Goal: Task Accomplishment & Management: Manage account settings

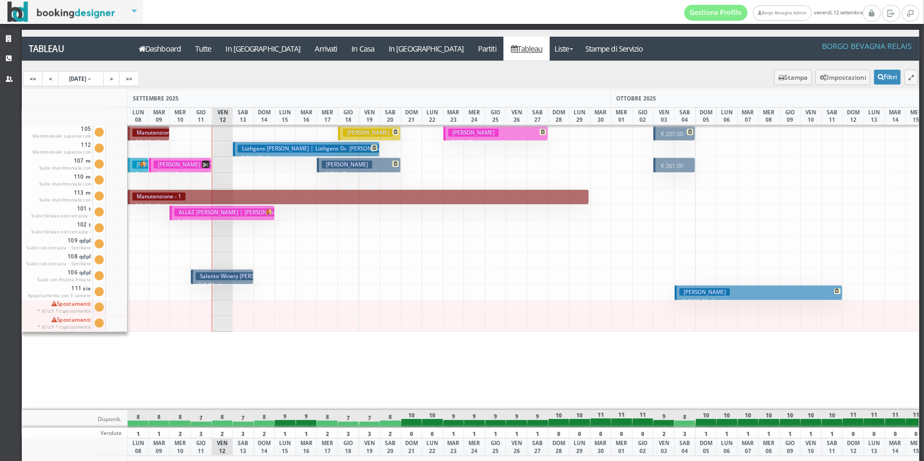
click at [370, 150] on button "Lüthgens [PERSON_NAME] | Lüthgens Dr. [PERSON_NAME] € 796.97 7 notti 2 Adulti" at bounding box center [306, 148] width 147 height 15
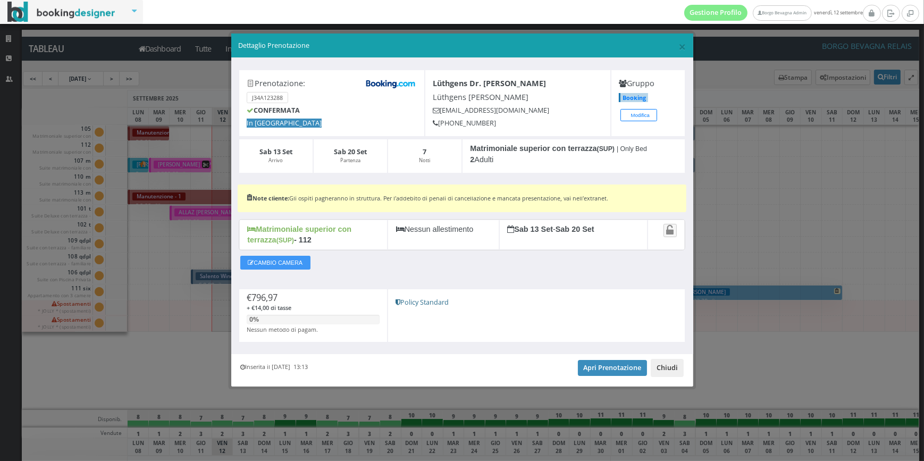
drag, startPoint x: 675, startPoint y: 367, endPoint x: 663, endPoint y: 378, distance: 16.2
click at [675, 367] on button "Chiudi" at bounding box center [667, 368] width 33 height 18
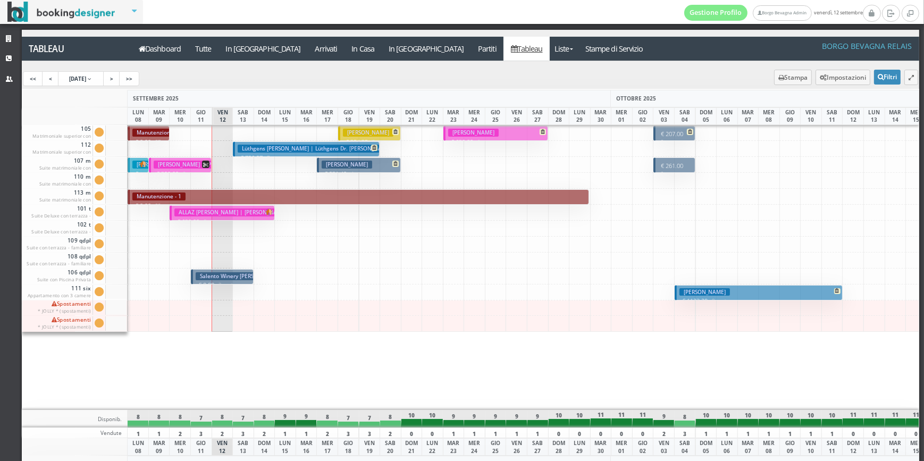
click at [331, 165] on h3 "[PERSON_NAME]" at bounding box center [347, 165] width 51 height 8
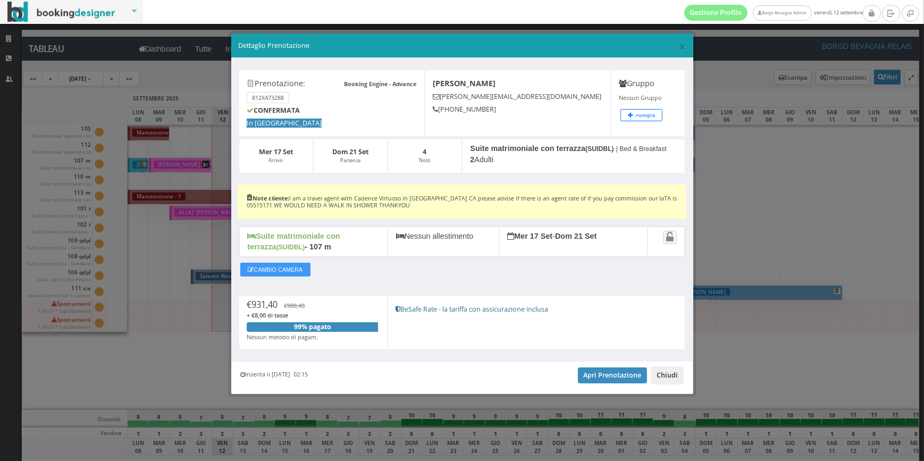
click at [669, 374] on button "Chiudi" at bounding box center [667, 375] width 33 height 18
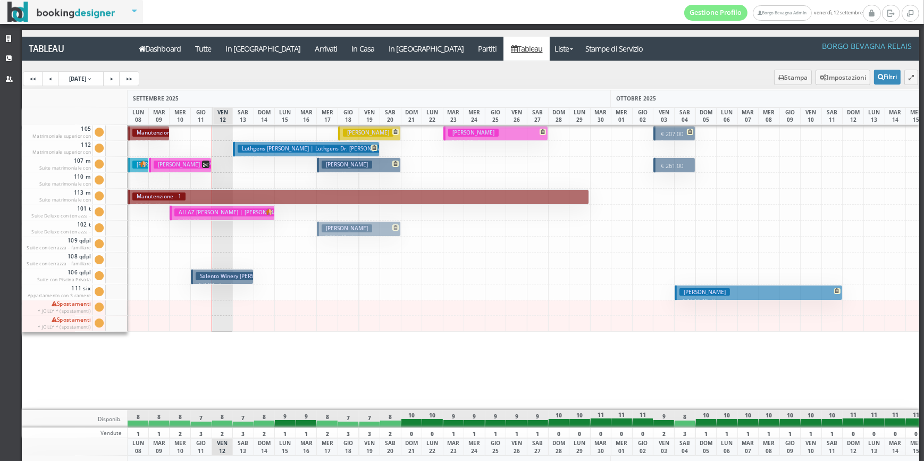
drag, startPoint x: 352, startPoint y: 165, endPoint x: 357, endPoint y: 223, distance: 57.6
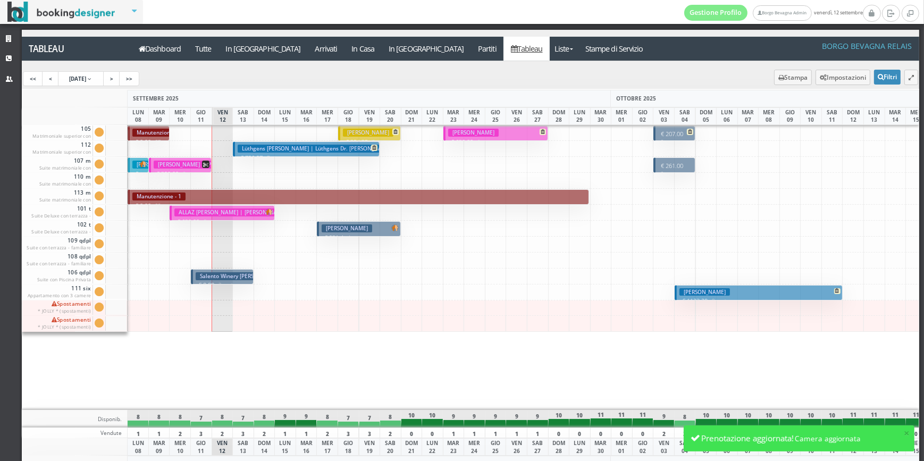
click at [406, 171] on div at bounding box center [412, 165] width 22 height 16
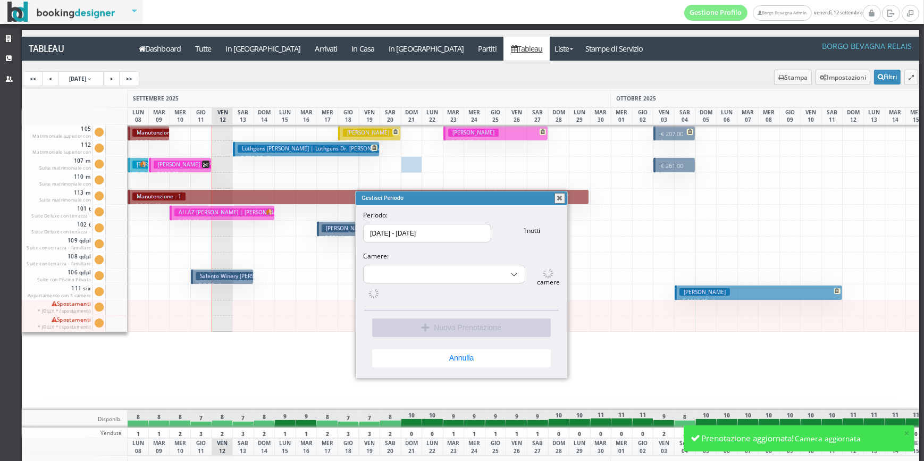
select select "9690"
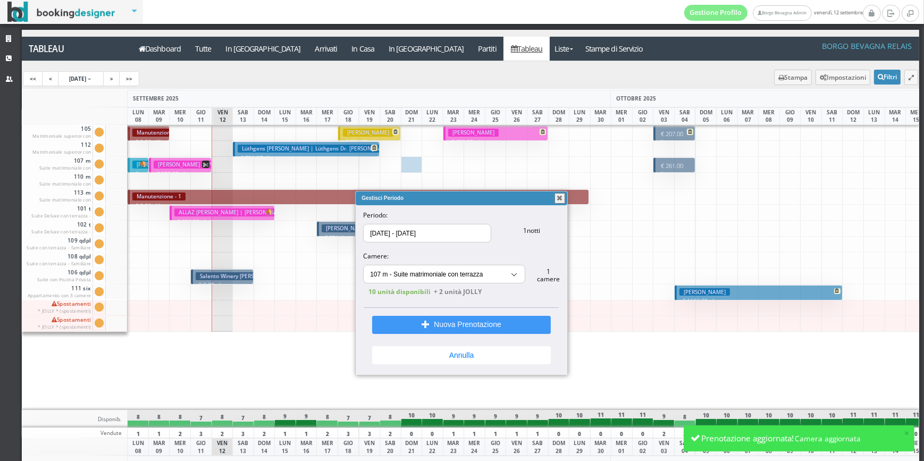
click at [560, 200] on button "button" at bounding box center [560, 198] width 11 height 11
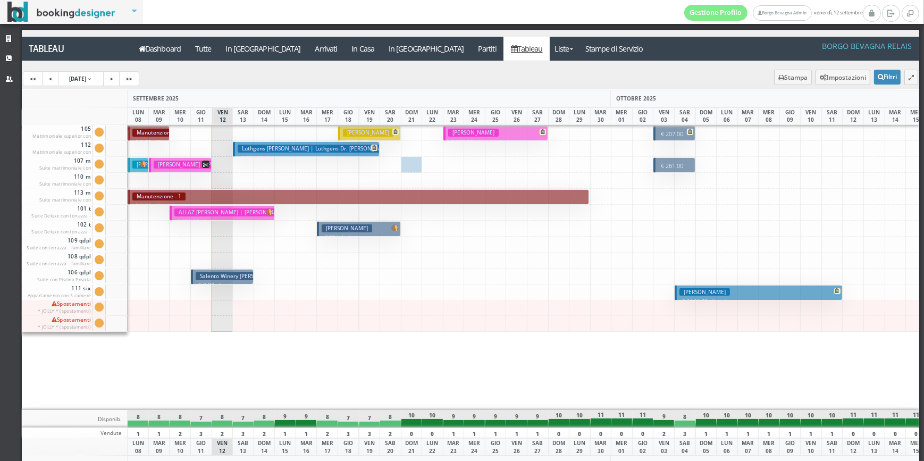
click at [347, 131] on h3 "Guidi Giovanni" at bounding box center [368, 133] width 51 height 8
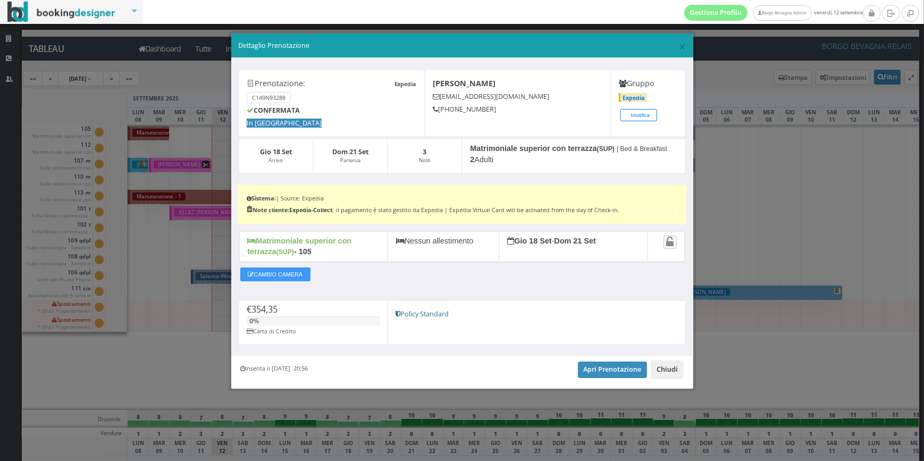
click at [673, 372] on button "Chiudi" at bounding box center [667, 370] width 33 height 18
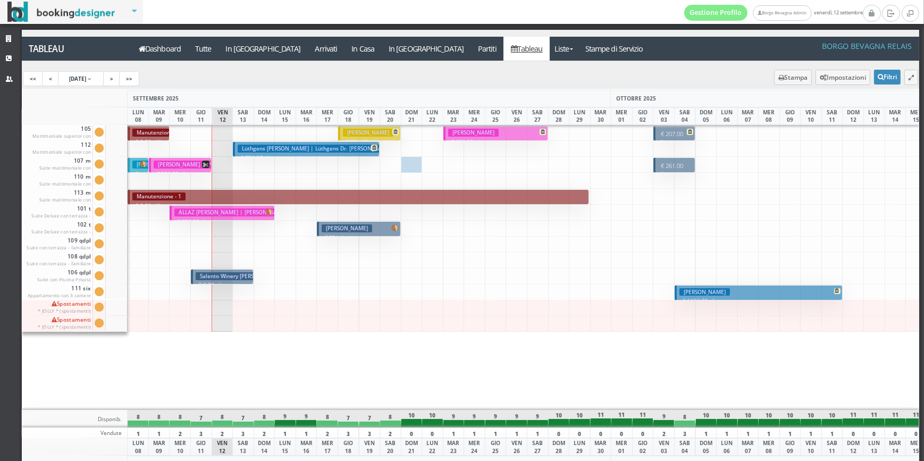
click at [383, 231] on button "White Doris € 931.4 4 notti 2 Adulti" at bounding box center [359, 228] width 84 height 15
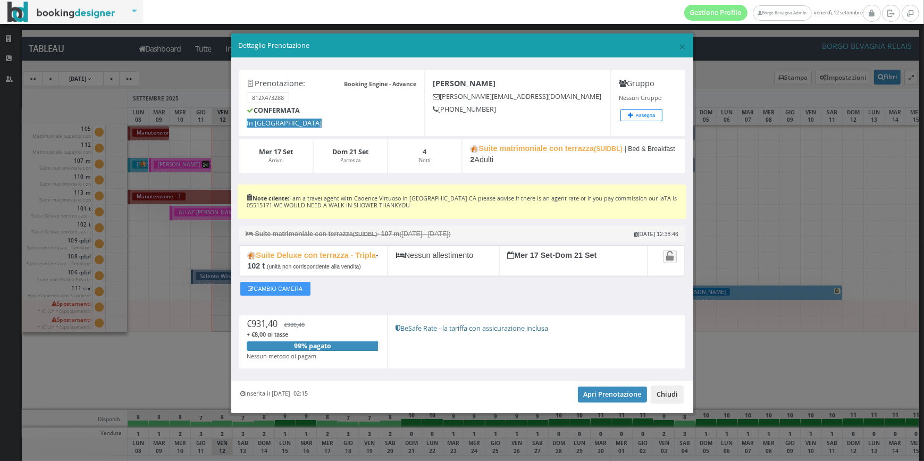
click at [668, 398] on button "Chiudi" at bounding box center [667, 395] width 33 height 18
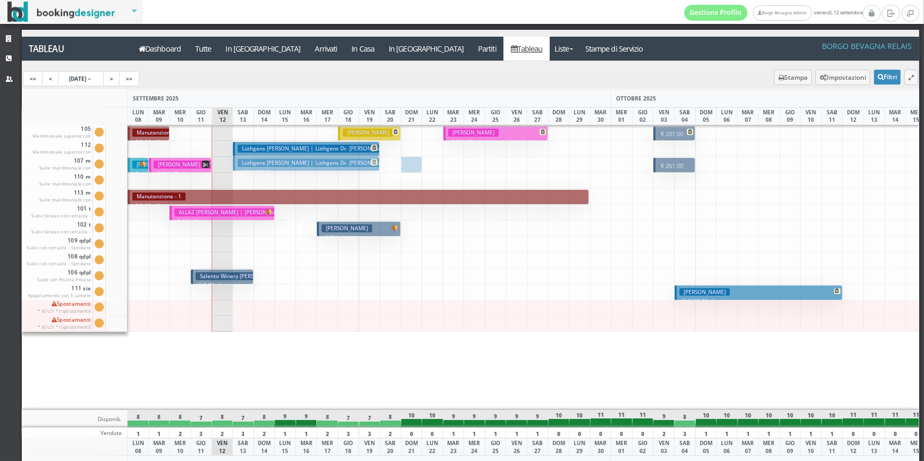
drag, startPoint x: 349, startPoint y: 146, endPoint x: 347, endPoint y: 161, distance: 14.5
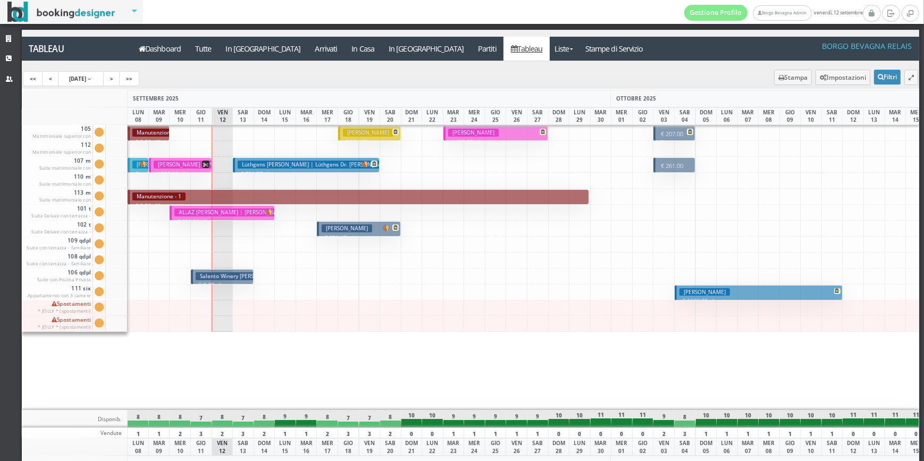
click at [458, 135] on h3 "Thiebaut Corinne" at bounding box center [473, 133] width 51 height 8
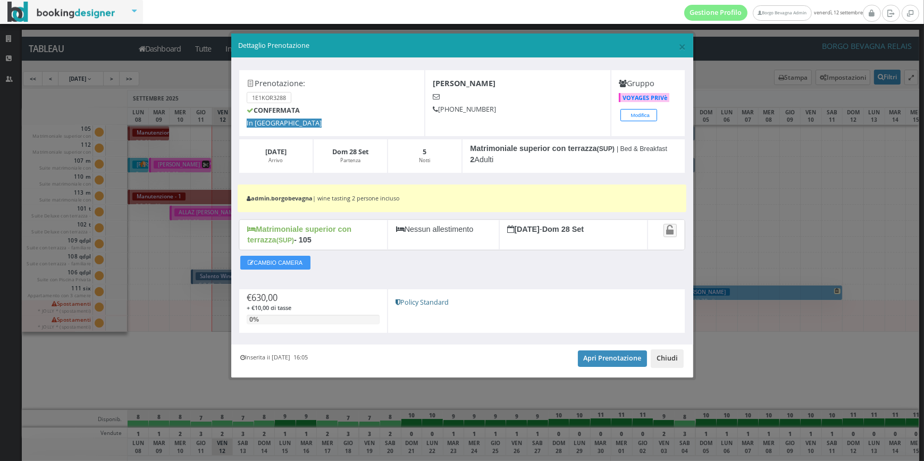
click at [673, 361] on button "Chiudi" at bounding box center [667, 358] width 33 height 18
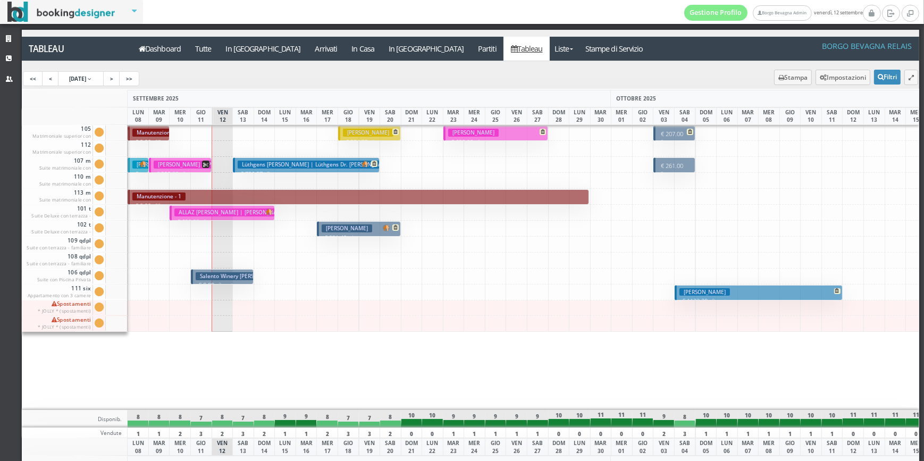
click at [746, 298] on p "€ 1123.20 8 notti" at bounding box center [760, 301] width 160 height 9
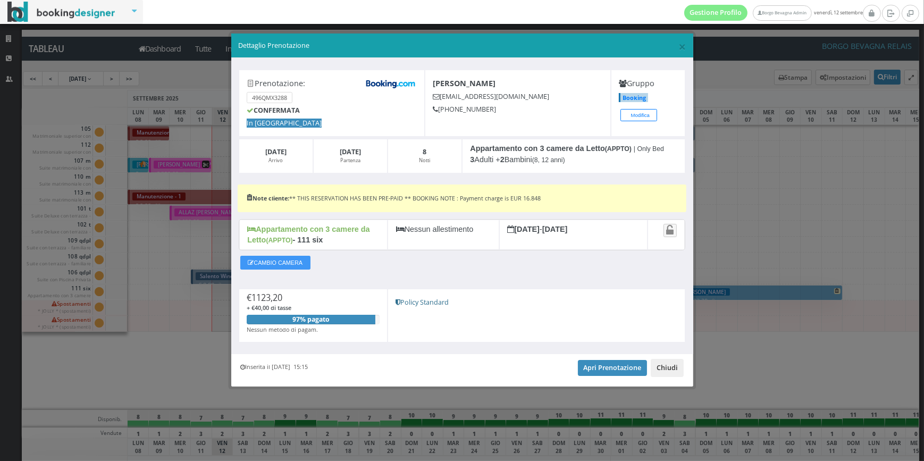
click at [677, 371] on button "Chiudi" at bounding box center [667, 368] width 33 height 18
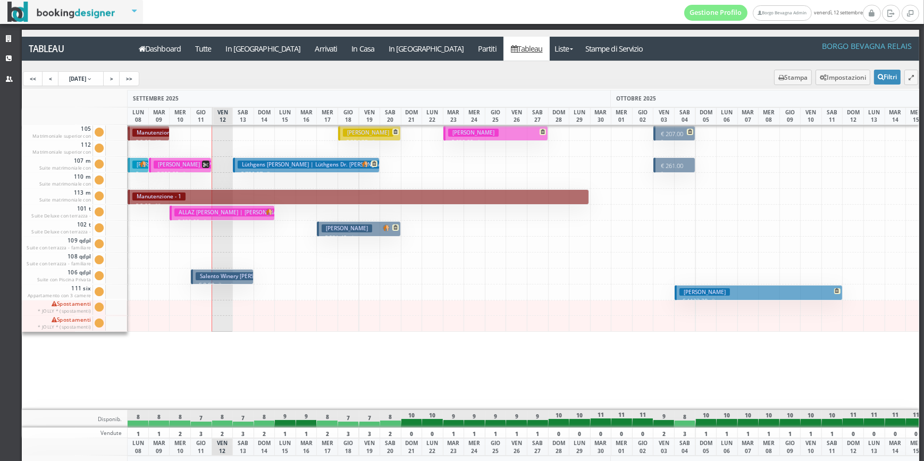
drag, startPoint x: 189, startPoint y: 361, endPoint x: 105, endPoint y: 468, distance: 136.4
click at [336, 229] on h3 "[PERSON_NAME]" at bounding box center [347, 228] width 51 height 8
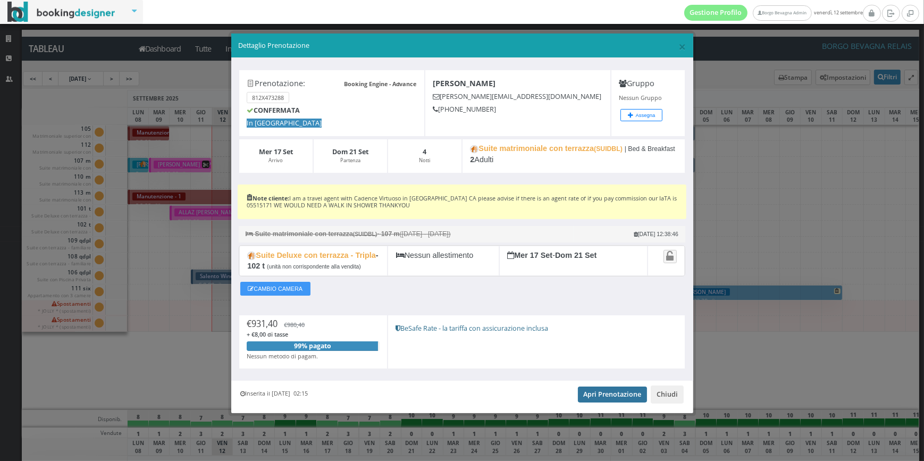
click at [600, 403] on link "Apri Prenotazione" at bounding box center [613, 395] width 70 height 16
drag, startPoint x: 679, startPoint y: 408, endPoint x: 633, endPoint y: 385, distance: 51.1
click at [679, 404] on button "Chiudi" at bounding box center [667, 395] width 33 height 18
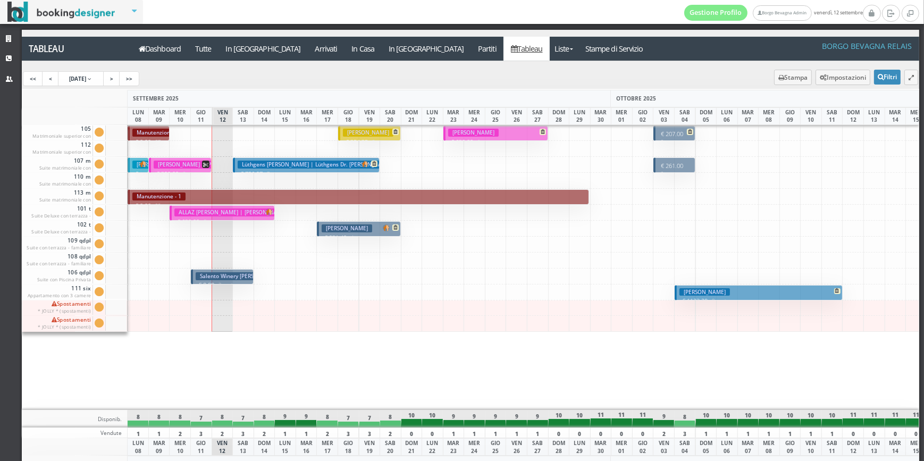
click at [180, 215] on h3 "[PERSON_NAME] [PERSON_NAME] | [PERSON_NAME]" at bounding box center [232, 212] width 116 height 8
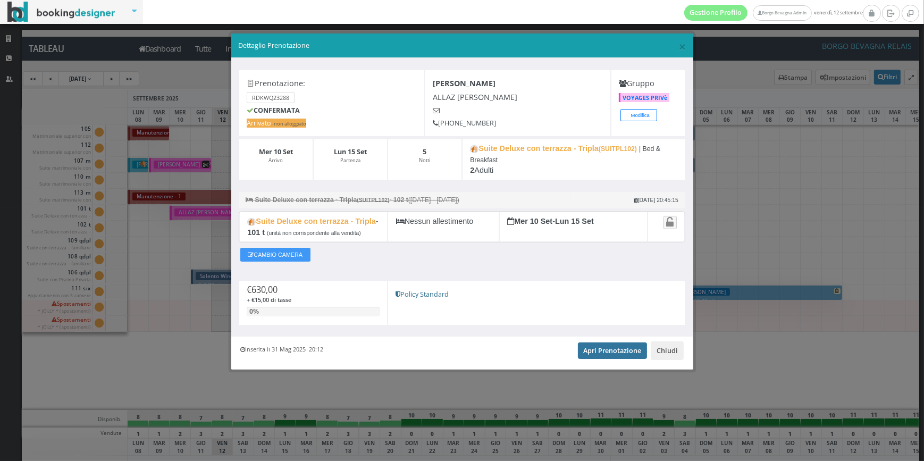
click at [593, 355] on link "Apri Prenotazione" at bounding box center [613, 350] width 70 height 16
click at [673, 346] on button "Chiudi" at bounding box center [667, 350] width 33 height 18
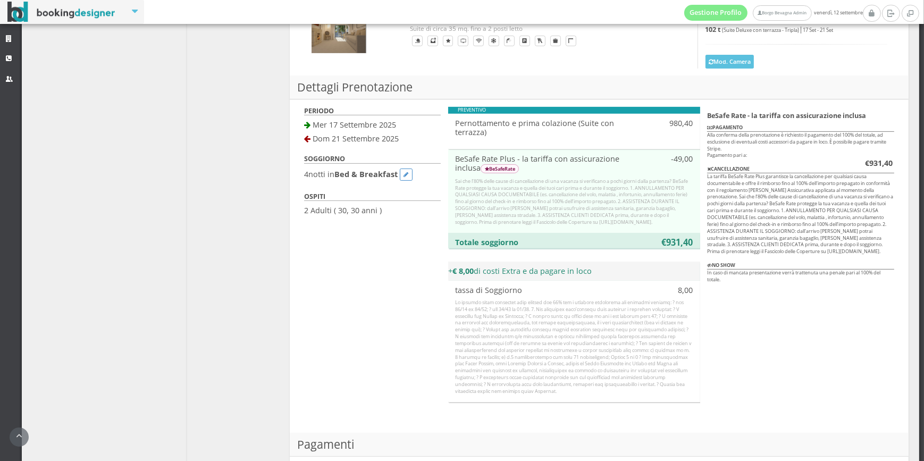
scroll to position [645, 0]
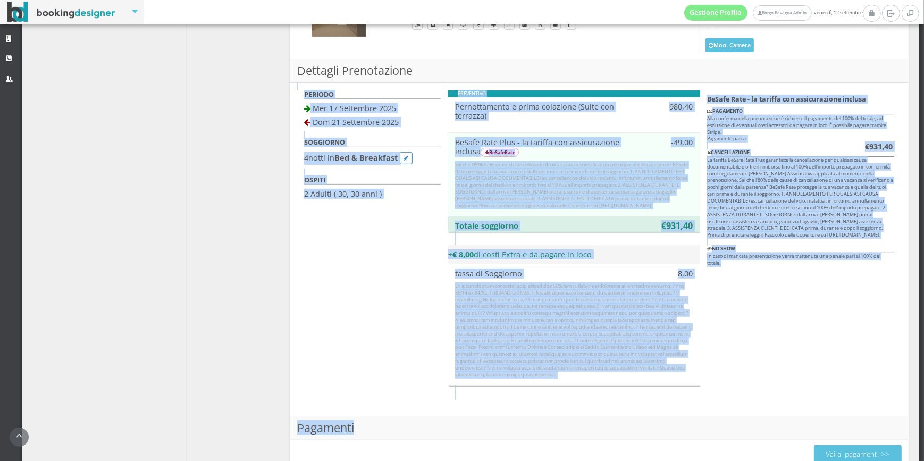
click at [916, 461] on html "Gestione Profilo Borgo Bevagna Admin venerdì, 12 settembre Strutture CRM Utenti…" at bounding box center [462, 230] width 924 height 461
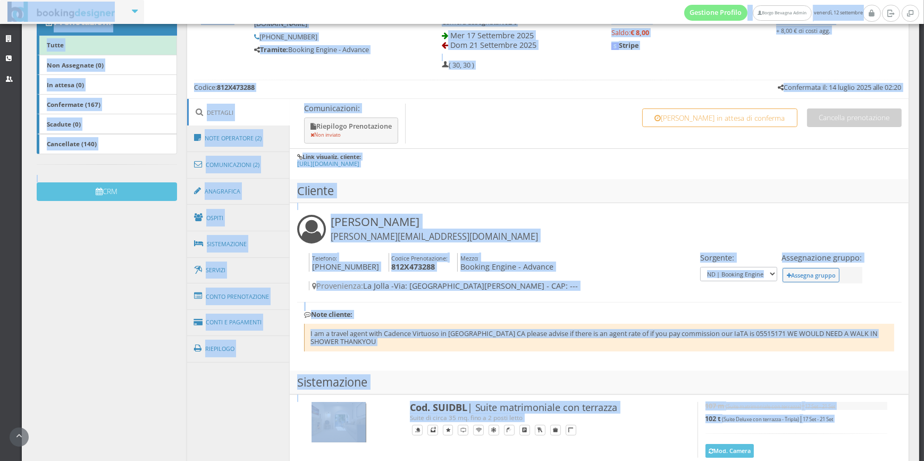
scroll to position [107, 0]
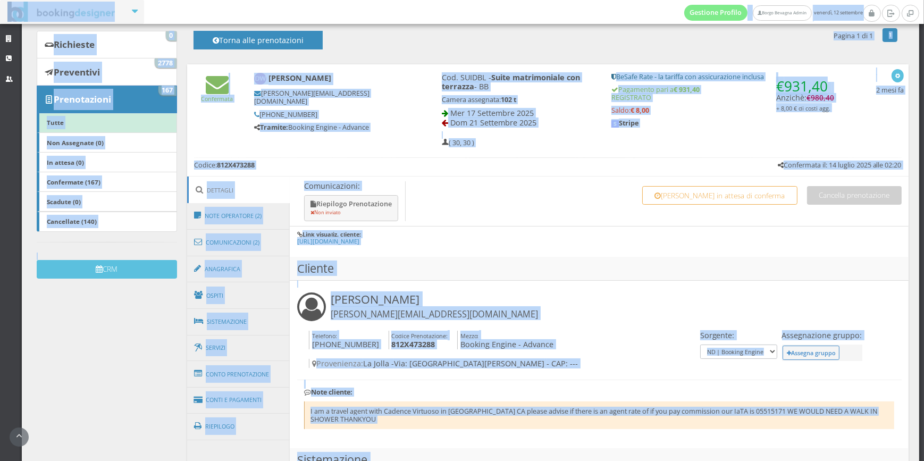
click at [542, 207] on h4 "Comunicazioni: Riepilogo Prenotazione Non inviato Cancella prenotazione Rimetti…" at bounding box center [599, 202] width 619 height 50
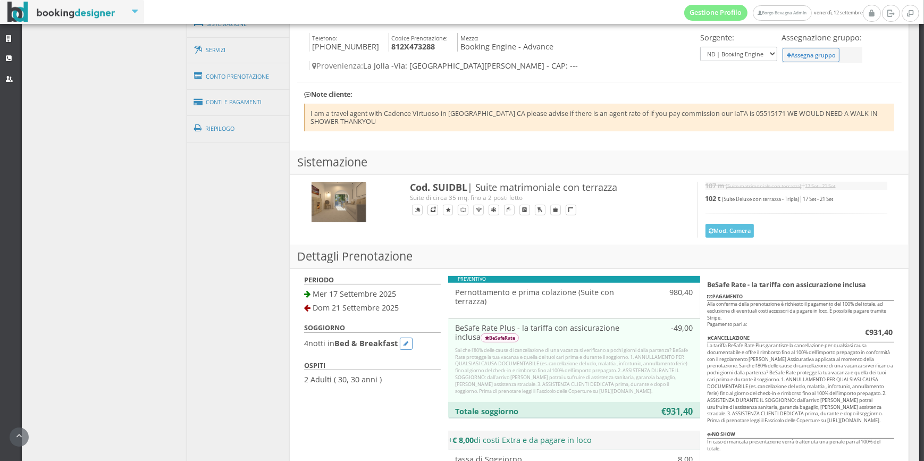
scroll to position [591, 0]
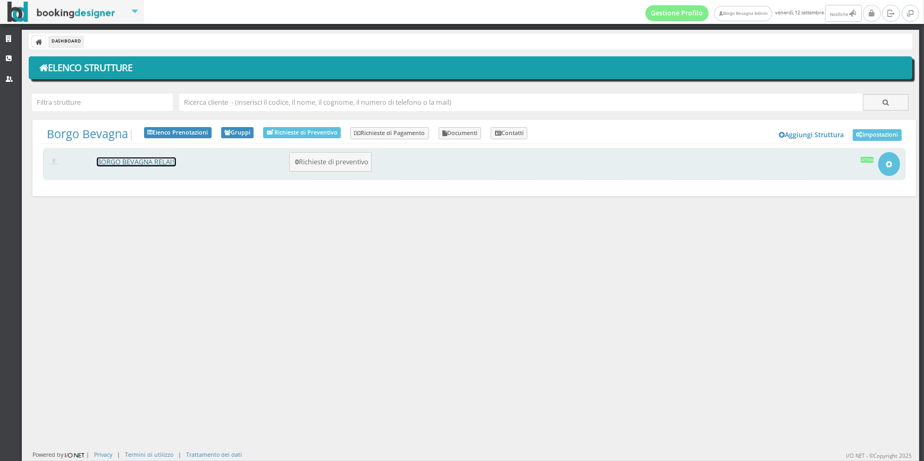
click at [149, 160] on link "BORGO BEVAGNA RELAIS" at bounding box center [136, 161] width 79 height 9
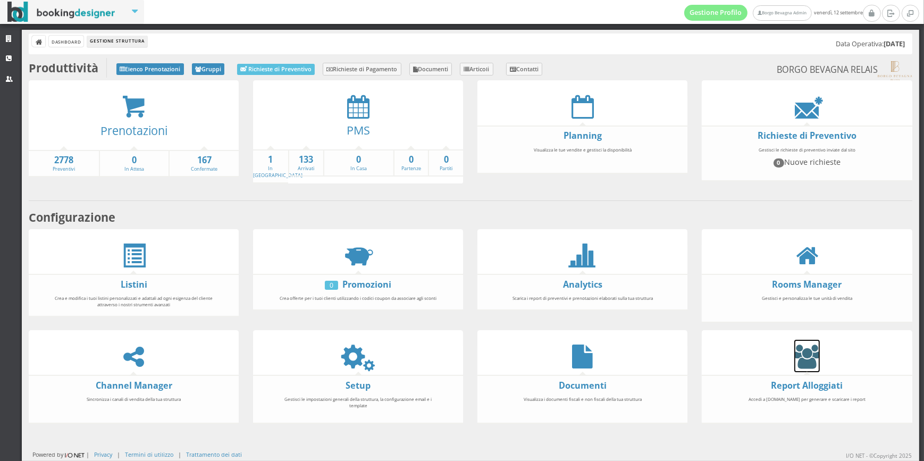
click at [805, 357] on icon at bounding box center [807, 357] width 26 height 24
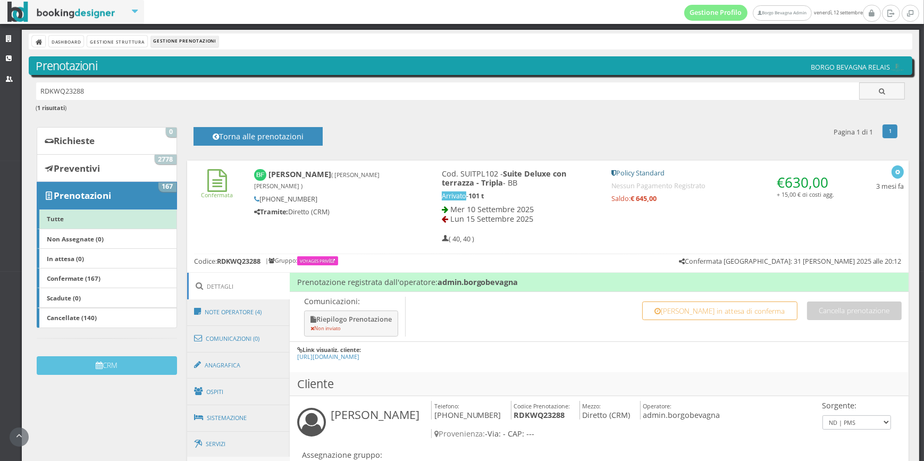
scroll to position [107, 0]
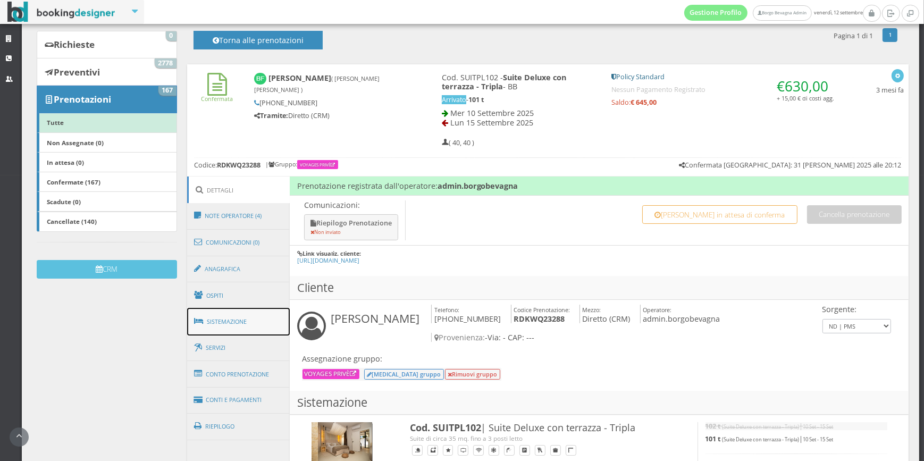
click at [265, 311] on link "Sistemazione" at bounding box center [238, 322] width 103 height 28
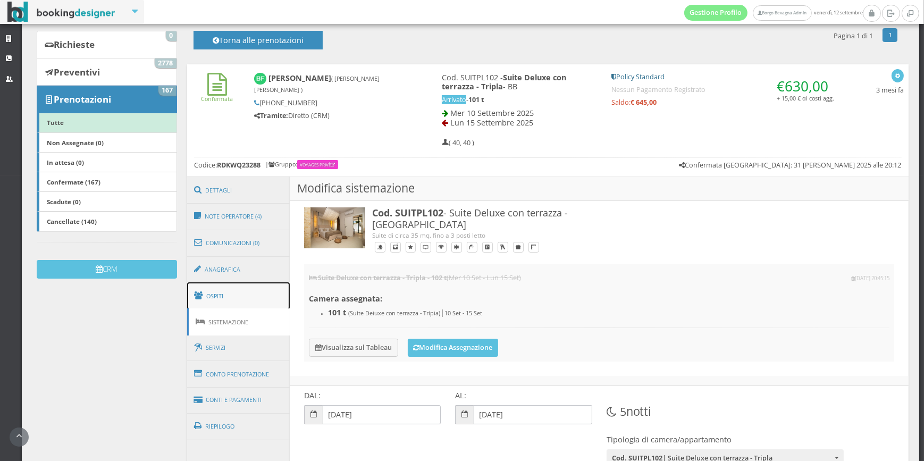
click at [265, 292] on link "Ospiti" at bounding box center [238, 296] width 103 height 28
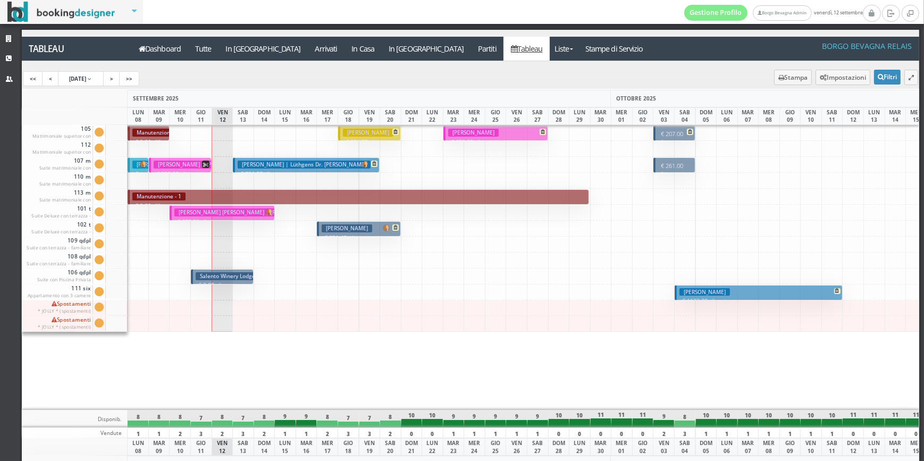
click at [333, 230] on h3 "[PERSON_NAME]" at bounding box center [347, 228] width 51 height 8
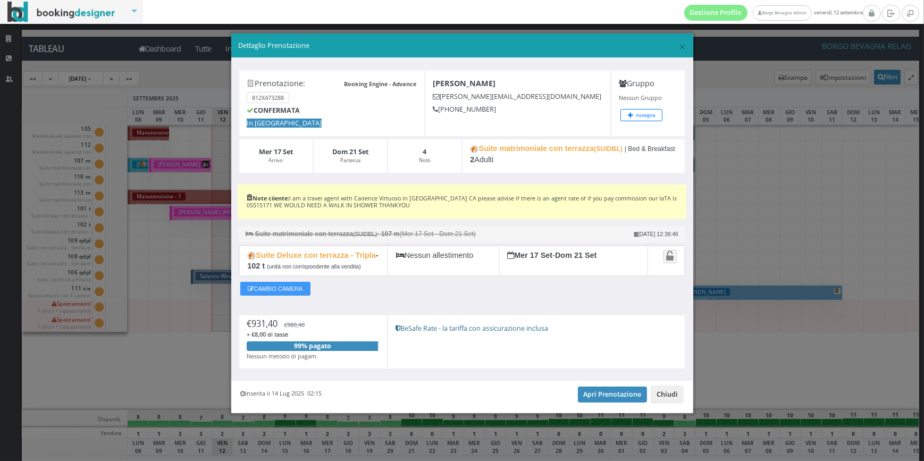
click at [677, 404] on button "Chiudi" at bounding box center [667, 395] width 33 height 18
